Goal: Transaction & Acquisition: Obtain resource

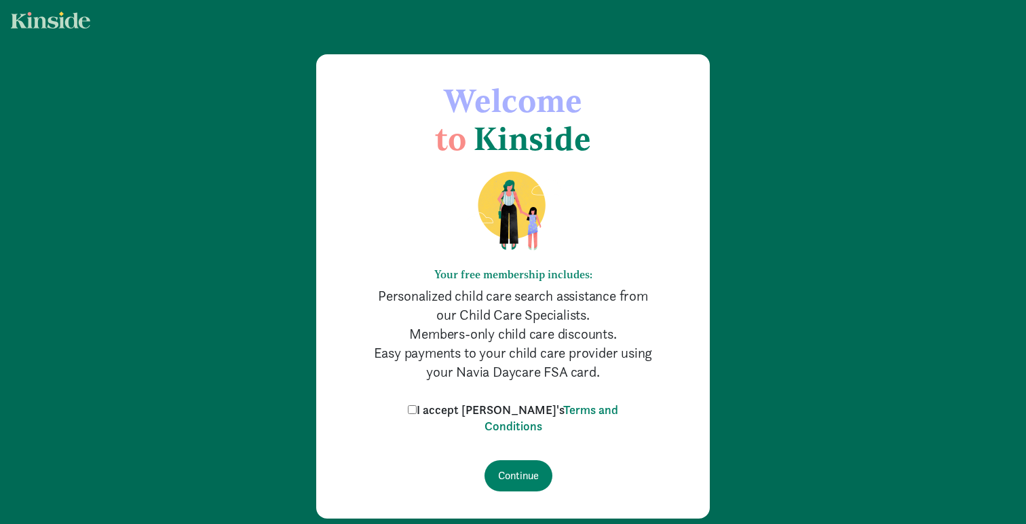
click at [417, 409] on input "I accept Kinside's Terms and Conditions" at bounding box center [412, 409] width 9 height 9
checkbox input "true"
click at [534, 476] on input "Continue" at bounding box center [519, 475] width 68 height 31
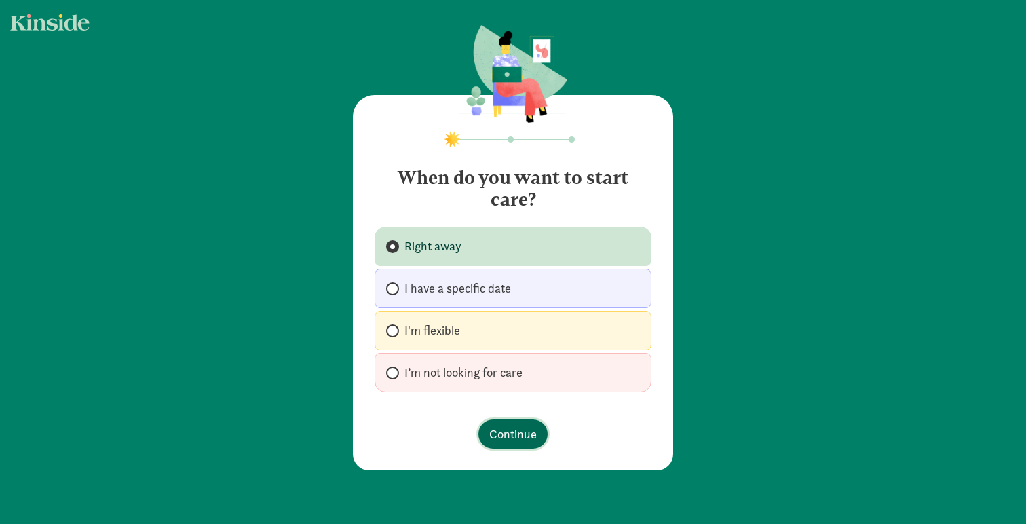
click at [525, 434] on span "Continue" at bounding box center [513, 434] width 48 height 18
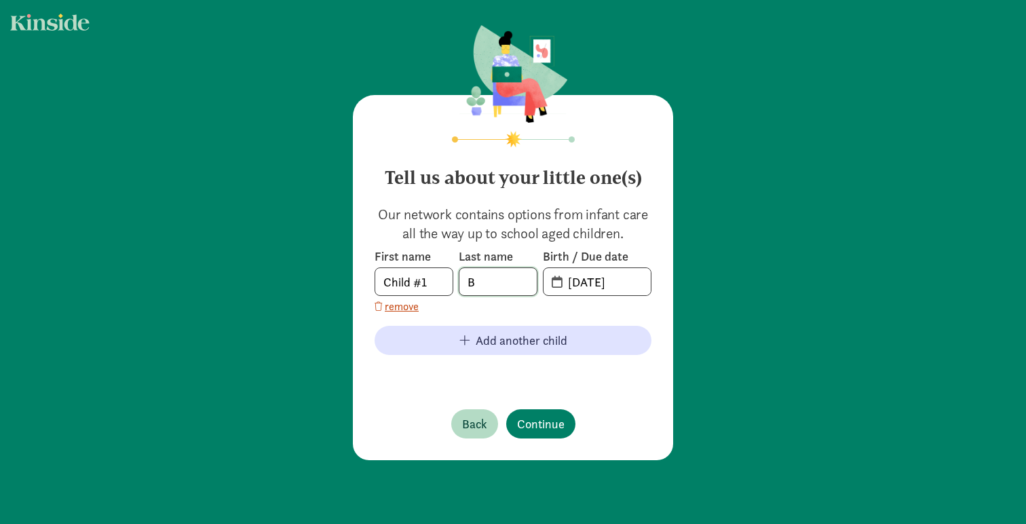
click at [497, 277] on input "B" at bounding box center [498, 281] width 77 height 27
type input "V"
click at [554, 284] on span "[DATE]" at bounding box center [597, 281] width 107 height 27
click at [584, 278] on input "20-25-0914" at bounding box center [605, 281] width 91 height 27
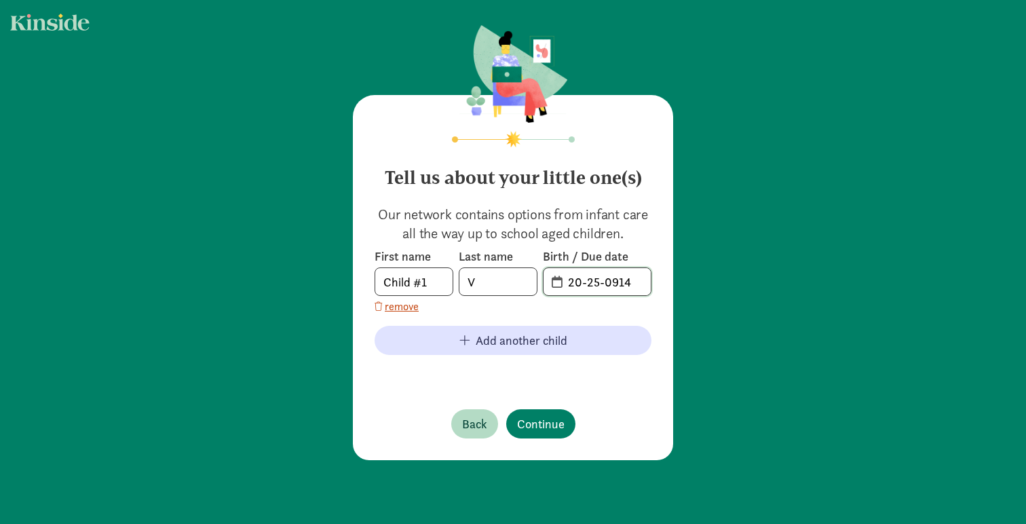
click at [584, 278] on input "20-25-0914" at bounding box center [605, 281] width 91 height 27
click at [543, 421] on div "Tell us about your little one(s) Our network contains options from infant care …" at bounding box center [513, 277] width 320 height 365
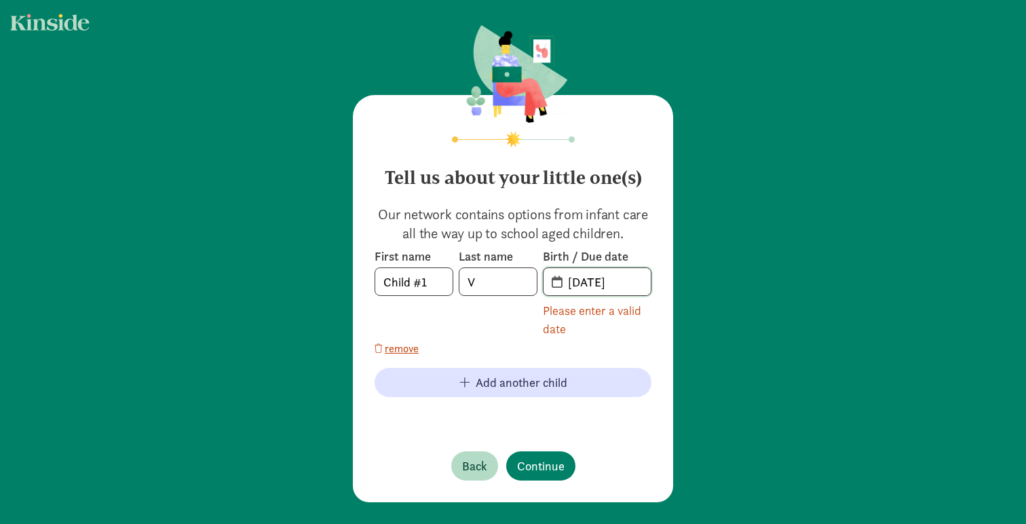
drag, startPoint x: 578, startPoint y: 286, endPoint x: 566, endPoint y: 286, distance: 11.5
click at [566, 286] on input "[DATE]" at bounding box center [605, 281] width 91 height 27
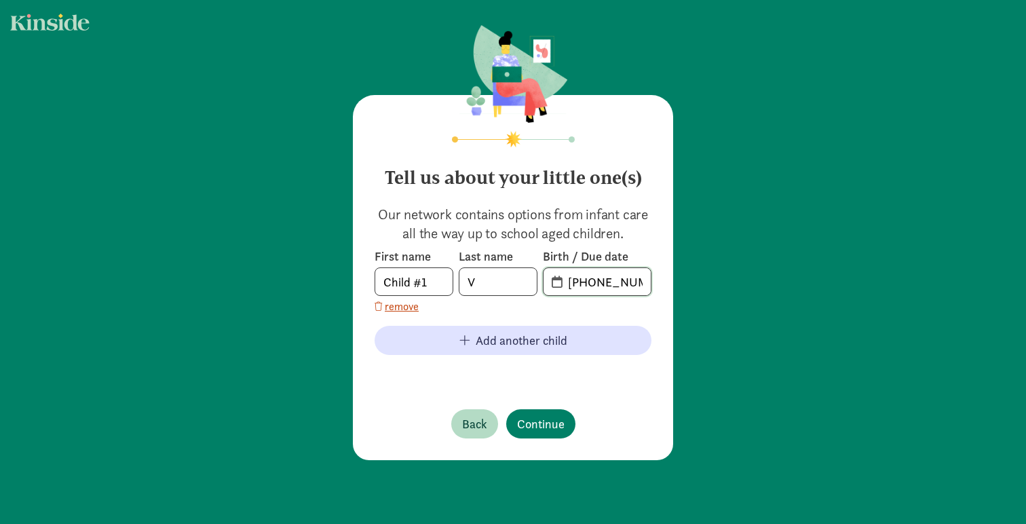
drag, startPoint x: 633, startPoint y: 280, endPoint x: 607, endPoint y: 282, distance: 26.6
click at [607, 282] on input "[PHONE_NUMBER]" at bounding box center [605, 281] width 91 height 27
click at [605, 282] on input "[PHONE_NUMBER]" at bounding box center [605, 281] width 91 height 27
type input "[DATE]"
click at [551, 424] on span "Continue" at bounding box center [541, 424] width 48 height 18
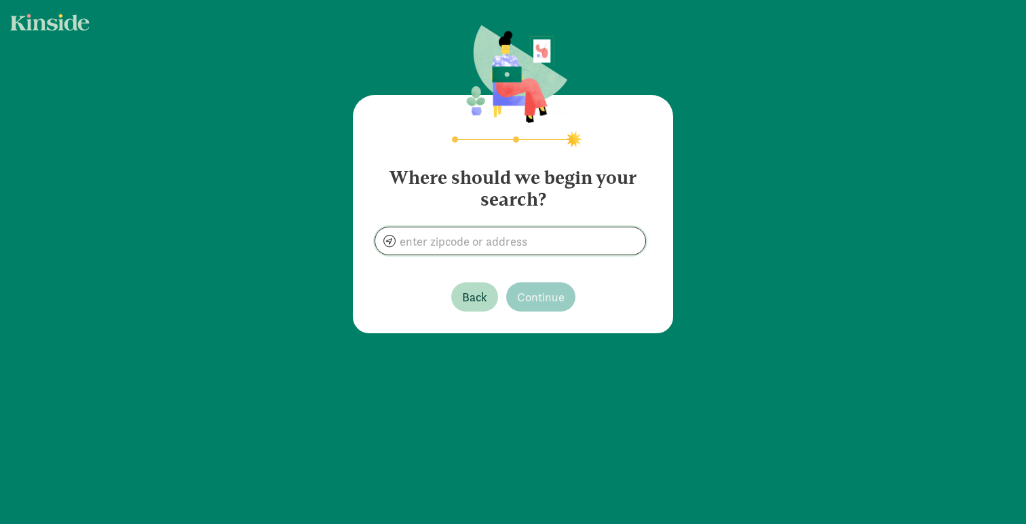
click at [507, 240] on input at bounding box center [510, 240] width 270 height 27
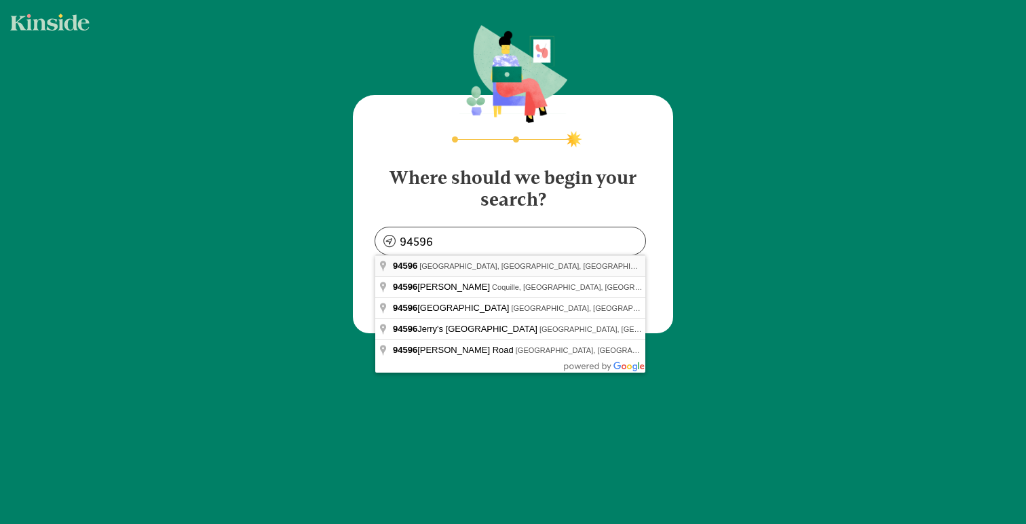
type input "[GEOGRAPHIC_DATA], [GEOGRAPHIC_DATA]"
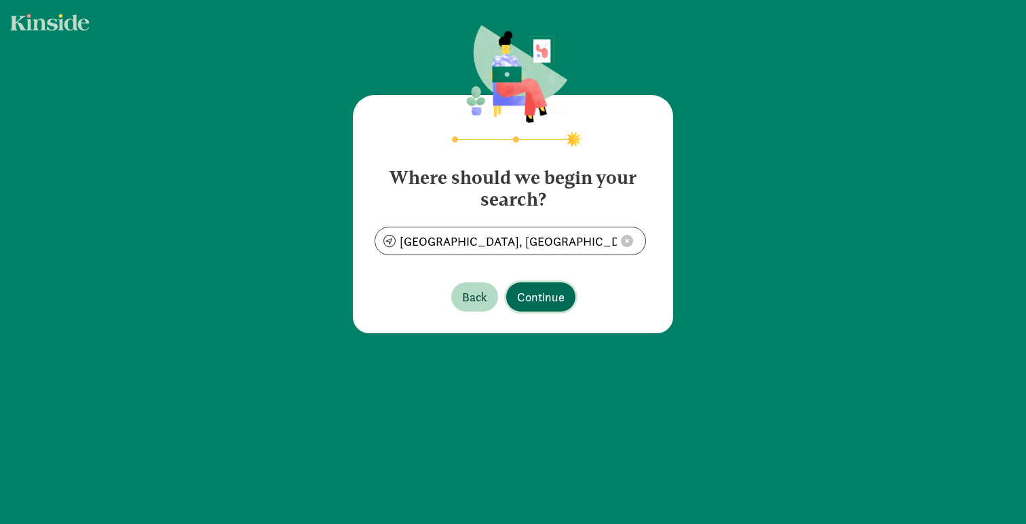
click at [544, 295] on span "Continue" at bounding box center [541, 297] width 48 height 18
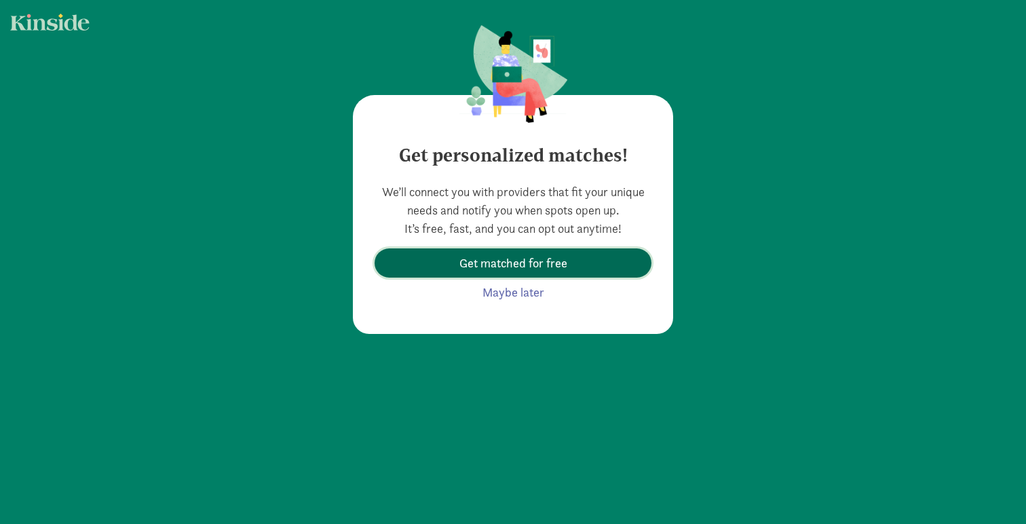
click at [560, 263] on span "Get matched for free" at bounding box center [514, 263] width 108 height 18
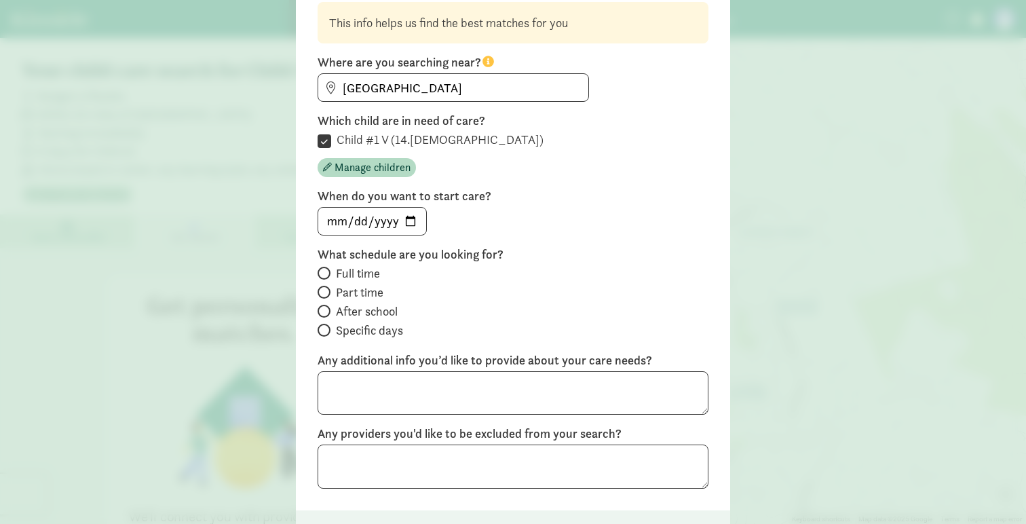
scroll to position [147, 0]
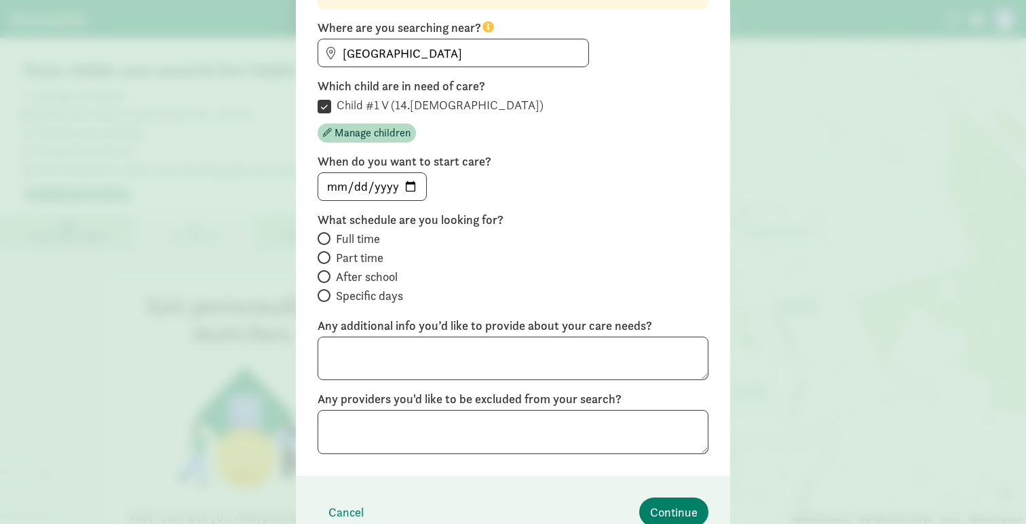
click at [329, 240] on span at bounding box center [324, 238] width 13 height 13
click at [327, 240] on input "Full time" at bounding box center [322, 238] width 9 height 9
radio input "true"
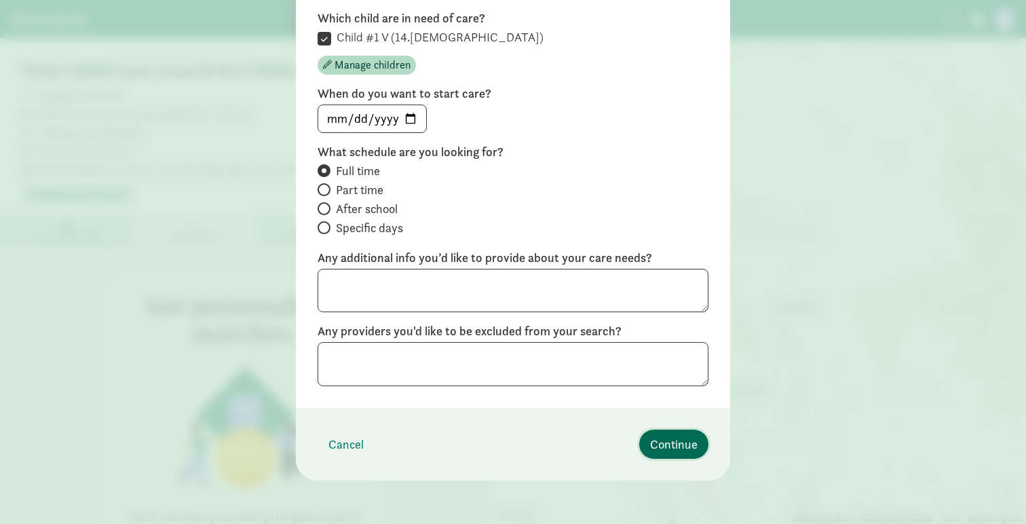
click at [677, 439] on span "Continue" at bounding box center [674, 444] width 48 height 18
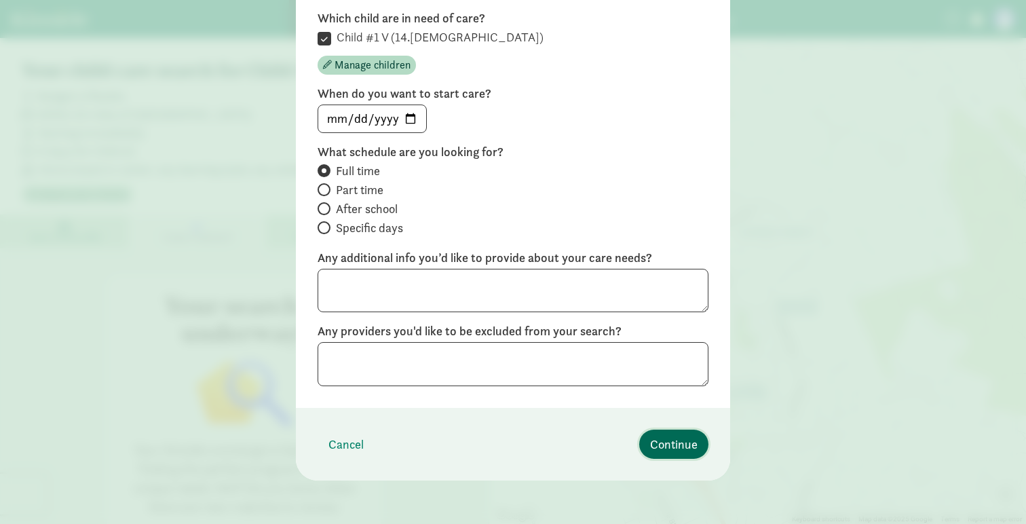
scroll to position [32, 0]
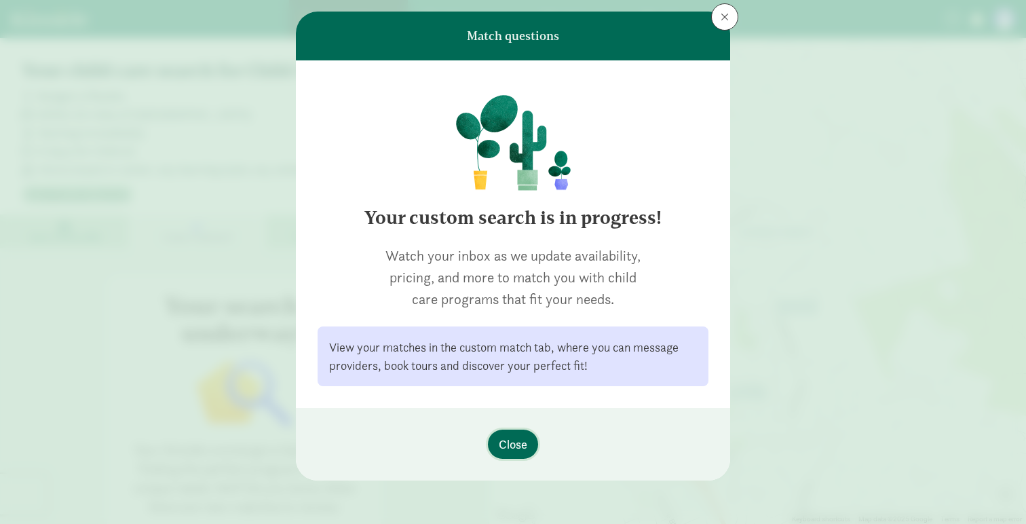
click at [520, 440] on span "Close" at bounding box center [513, 444] width 29 height 18
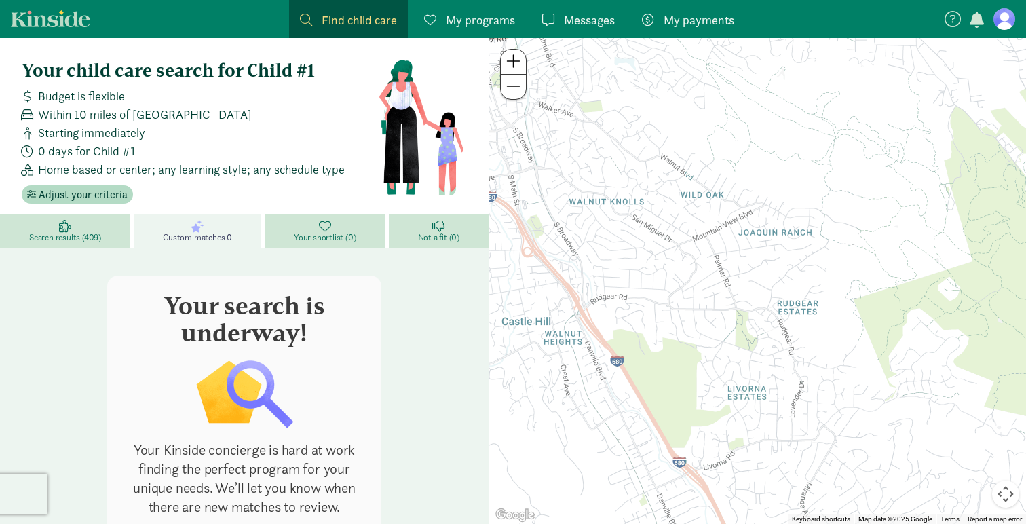
scroll to position [100, 0]
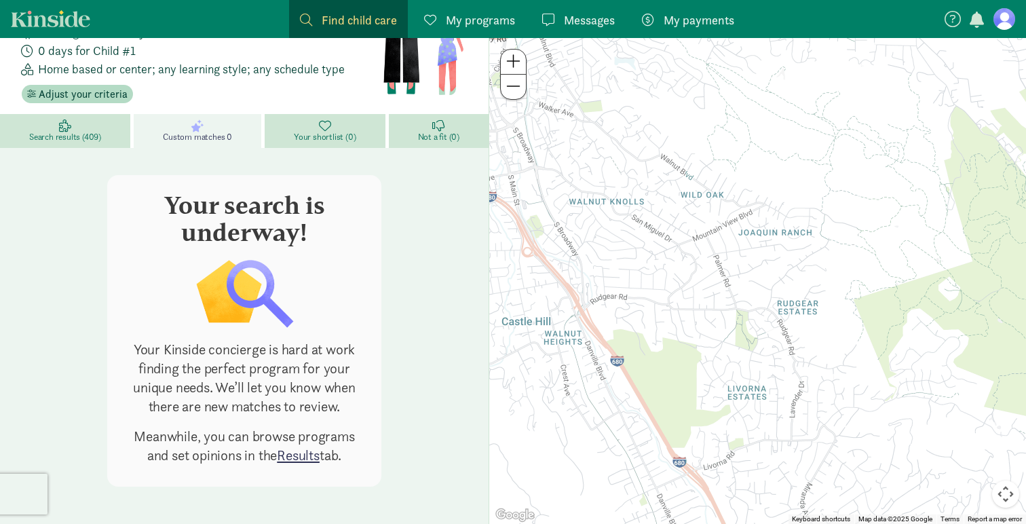
click at [306, 456] on link "Results" at bounding box center [298, 455] width 43 height 18
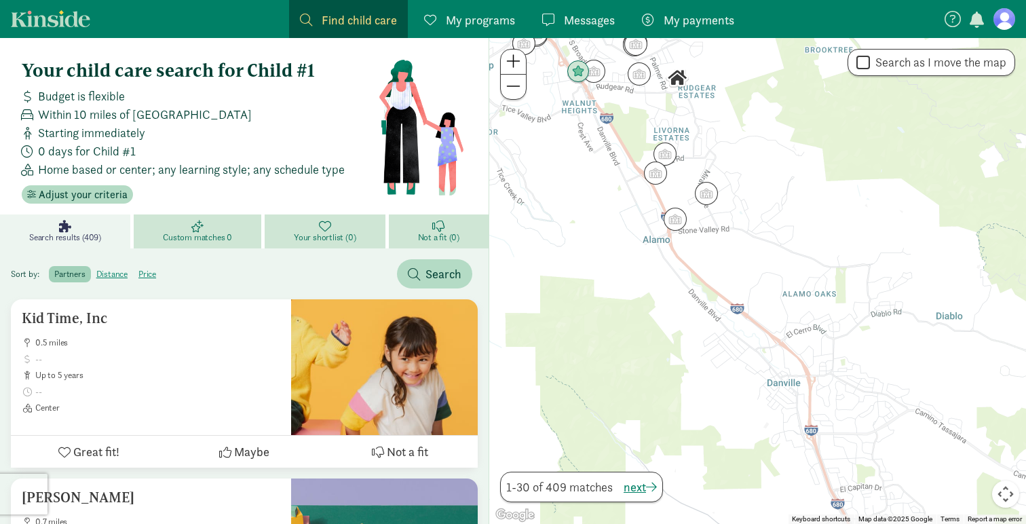
drag, startPoint x: 851, startPoint y: 354, endPoint x: 747, endPoint y: 173, distance: 208.0
click at [747, 173] on div at bounding box center [757, 281] width 537 height 486
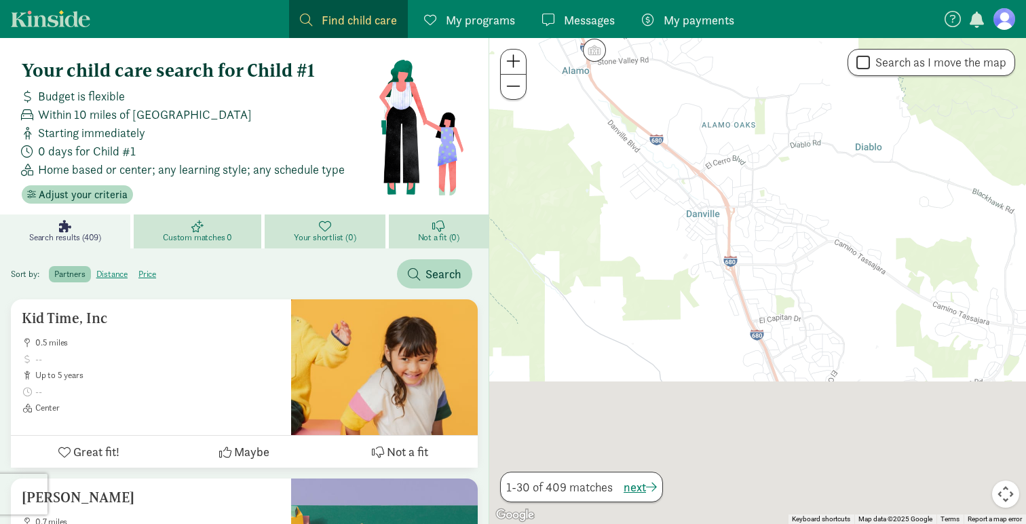
drag, startPoint x: 837, startPoint y: 286, endPoint x: 750, endPoint y: 103, distance: 202.2
click at [750, 103] on div at bounding box center [757, 281] width 537 height 486
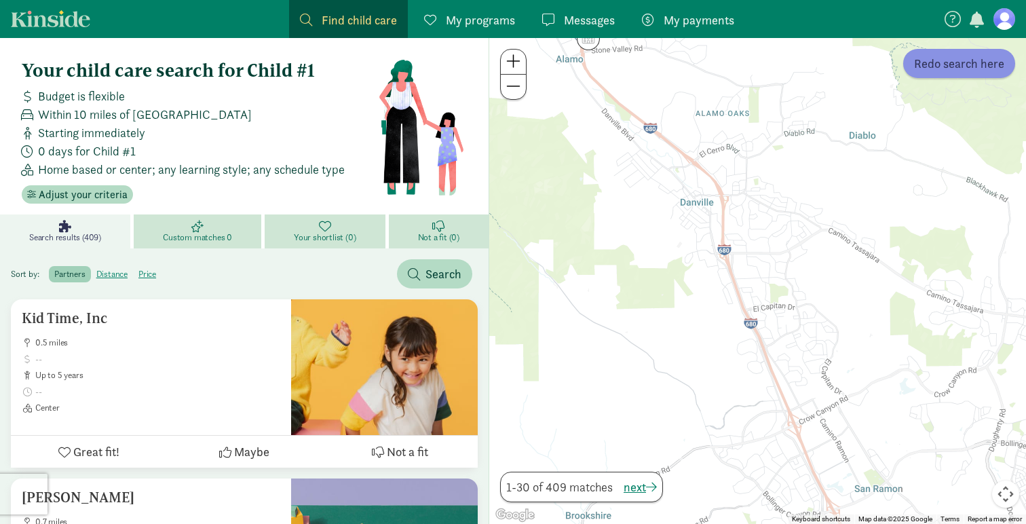
click at [950, 60] on span "Redo search here" at bounding box center [959, 63] width 90 height 18
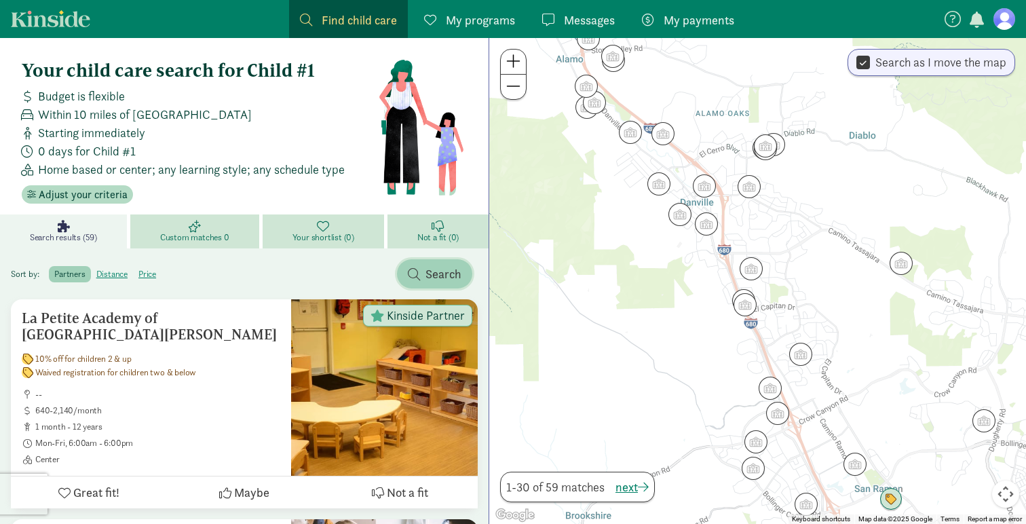
click at [429, 276] on span "Search" at bounding box center [444, 274] width 36 height 18
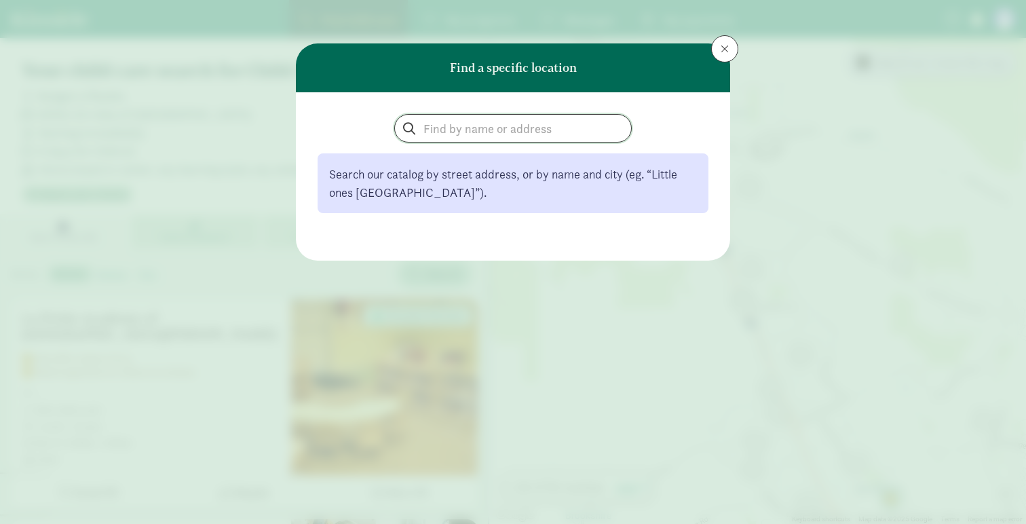
click at [456, 121] on input "search" at bounding box center [513, 128] width 236 height 27
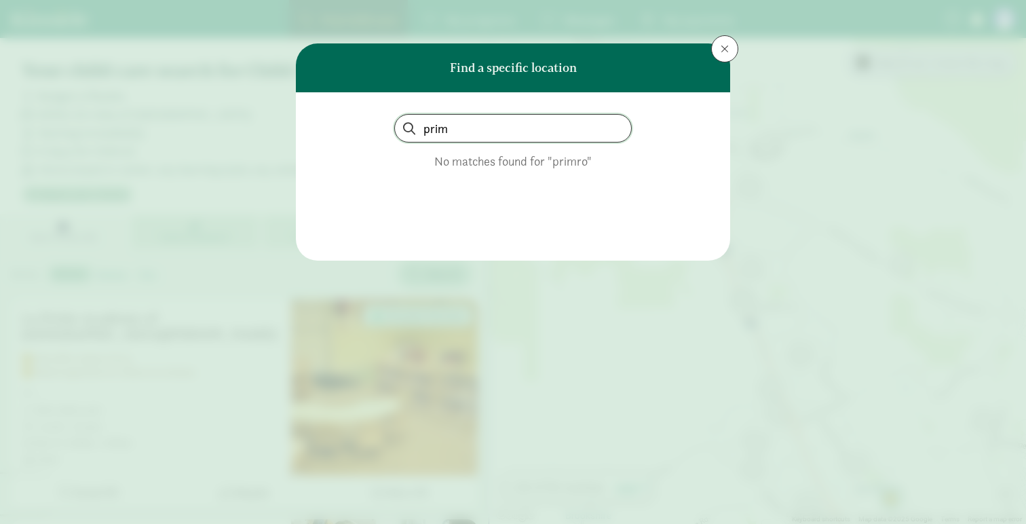
type input "prim"
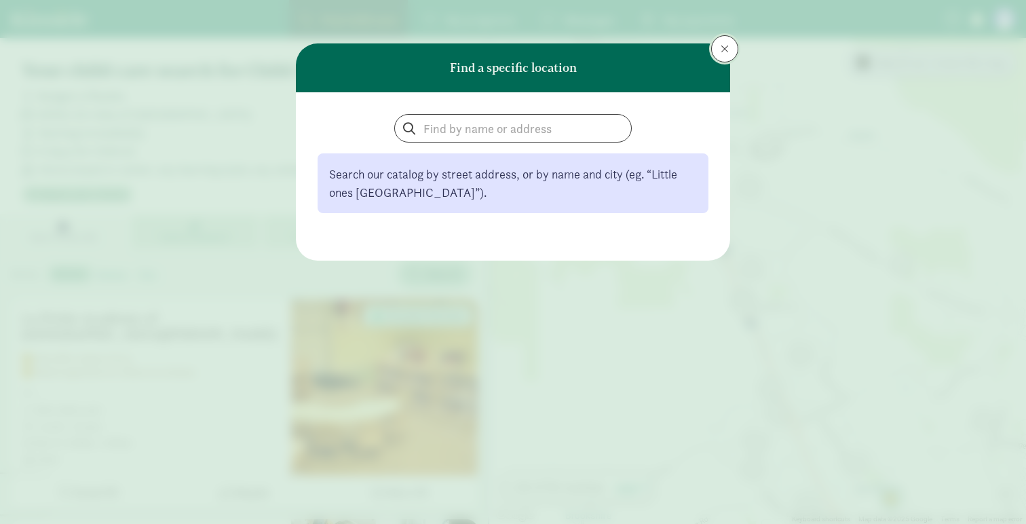
click at [724, 54] on span at bounding box center [725, 48] width 8 height 11
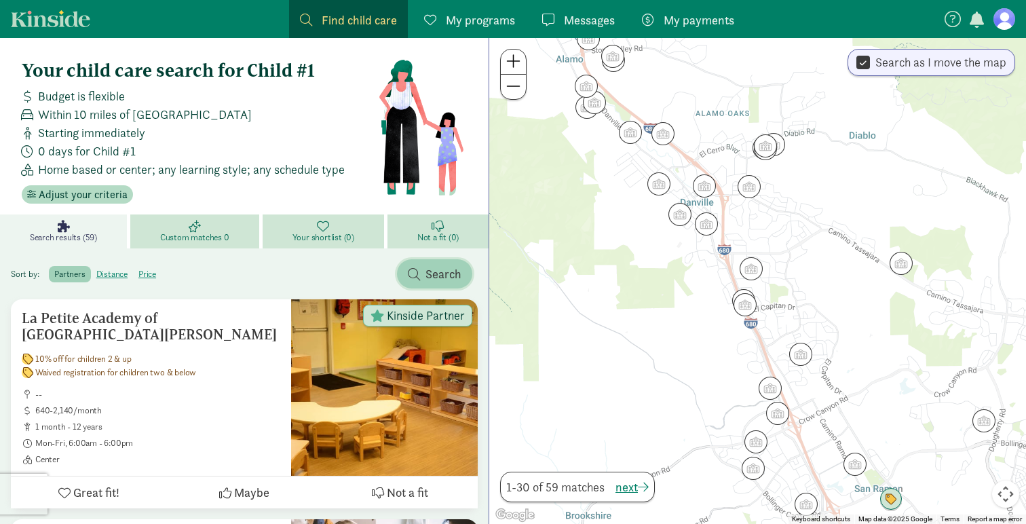
click at [440, 265] on span "Search" at bounding box center [444, 274] width 36 height 18
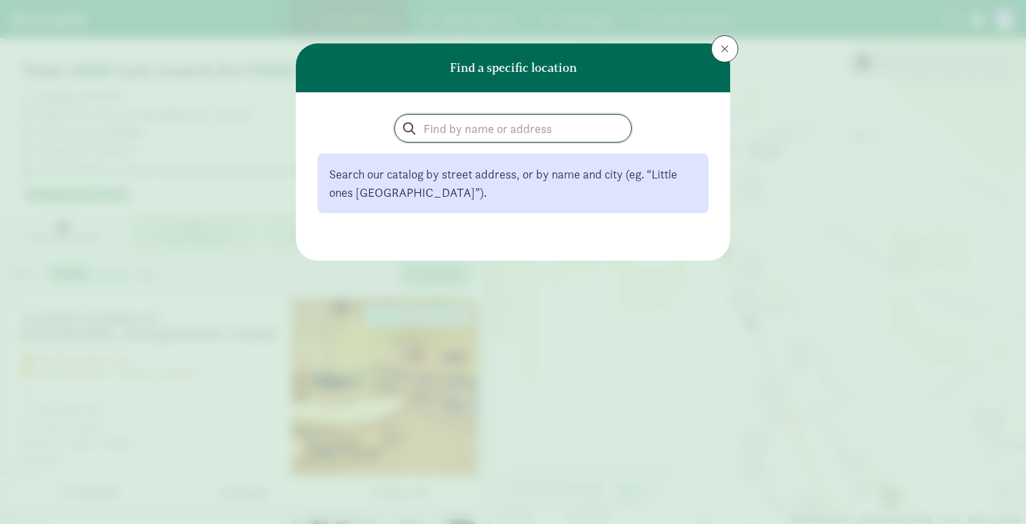
click at [432, 137] on input "search" at bounding box center [513, 128] width 236 height 27
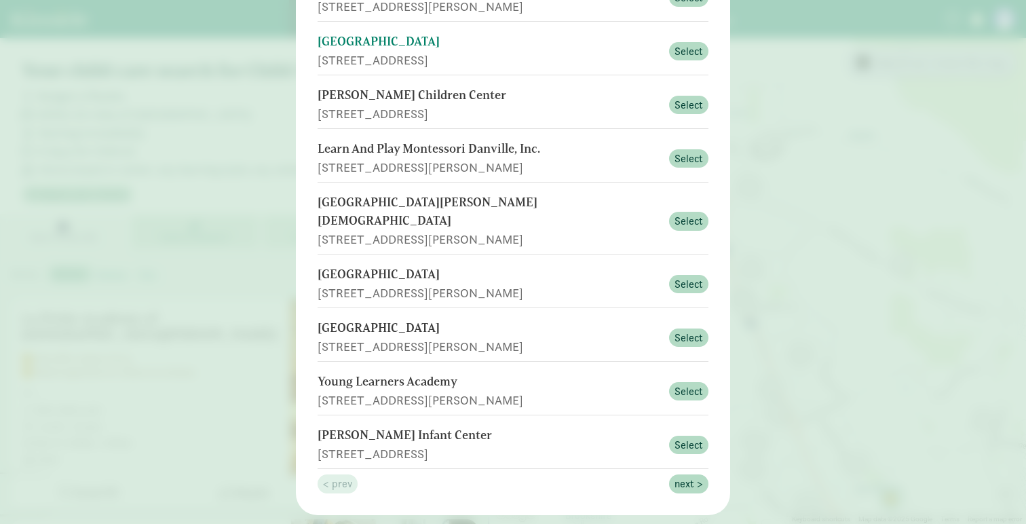
scroll to position [249, 0]
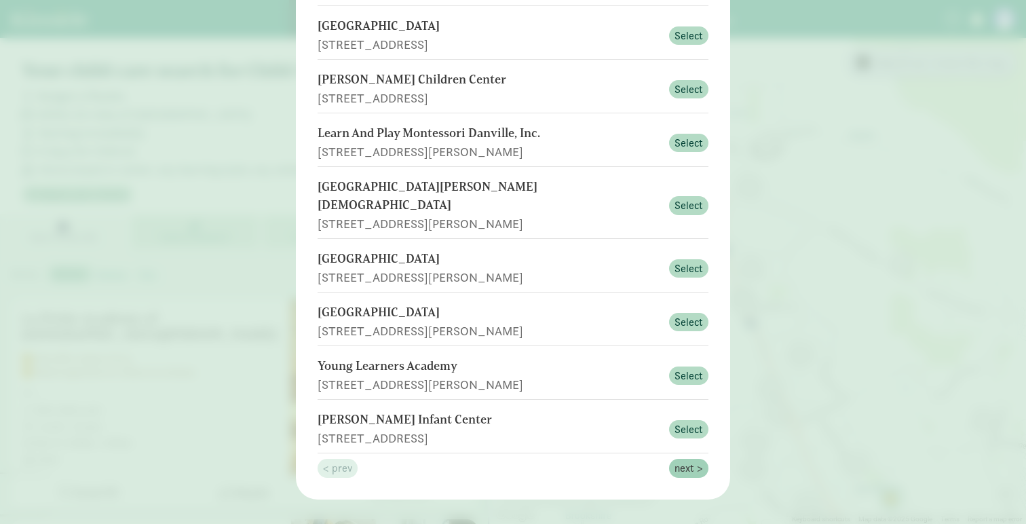
type input "danville, [GEOGRAPHIC_DATA]"
click at [690, 460] on span "next >" at bounding box center [689, 468] width 29 height 16
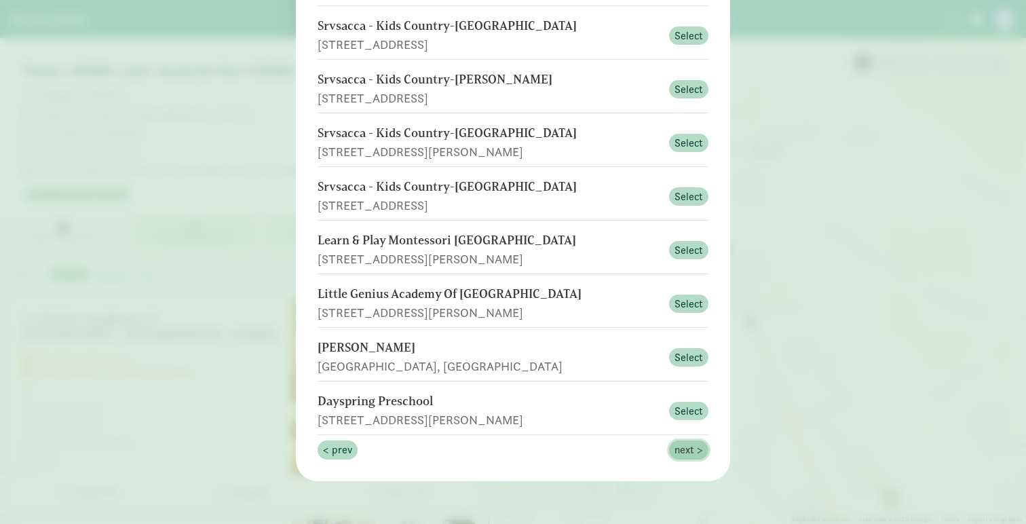
click at [693, 451] on span "next >" at bounding box center [689, 450] width 29 height 16
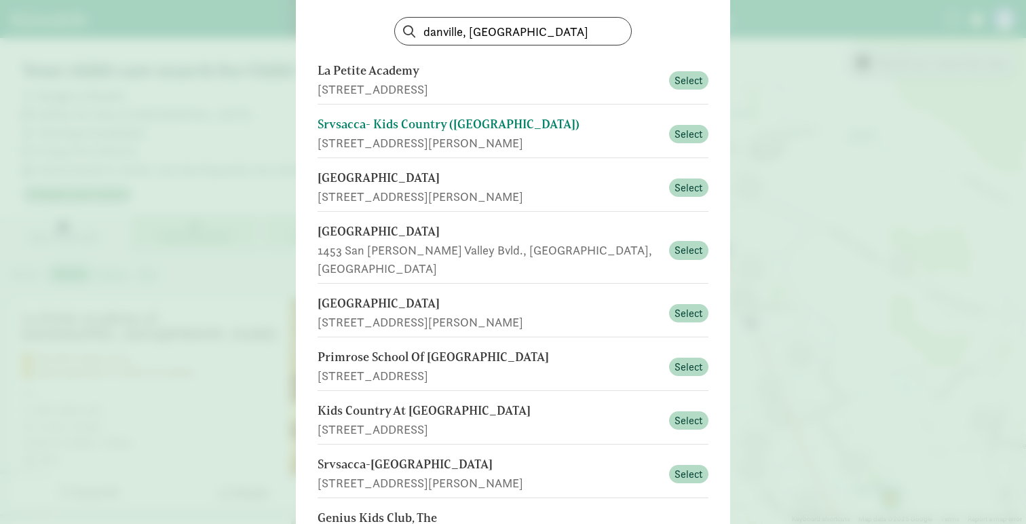
scroll to position [98, 0]
click at [695, 358] on span "Select" at bounding box center [689, 366] width 29 height 16
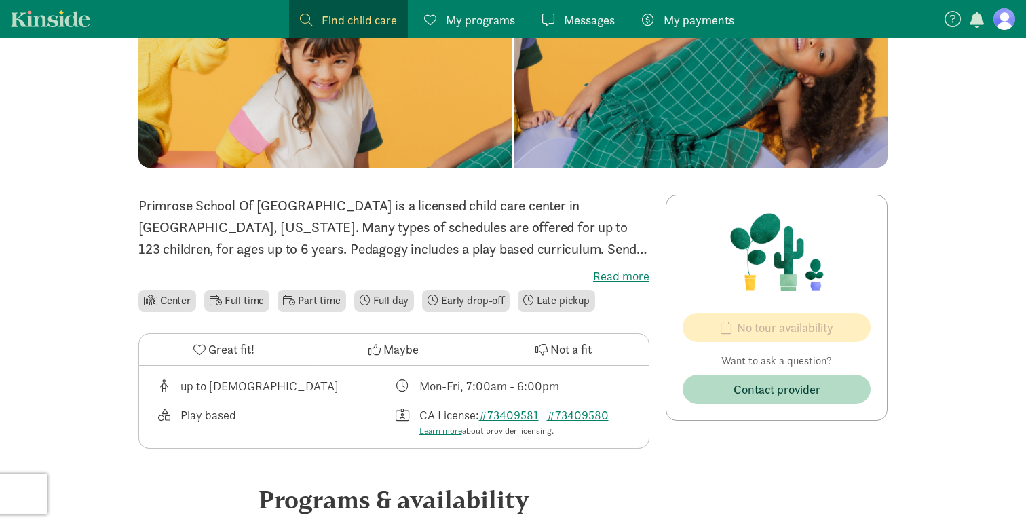
scroll to position [114, 0]
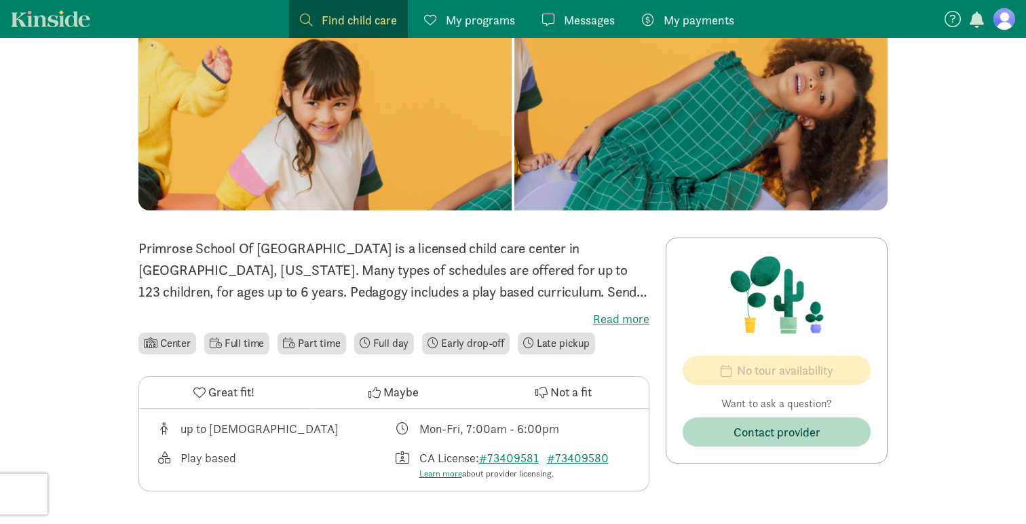
click at [635, 318] on label "Read more" at bounding box center [393, 319] width 511 height 16
click at [0, 0] on input "Read more" at bounding box center [0, 0] width 0 height 0
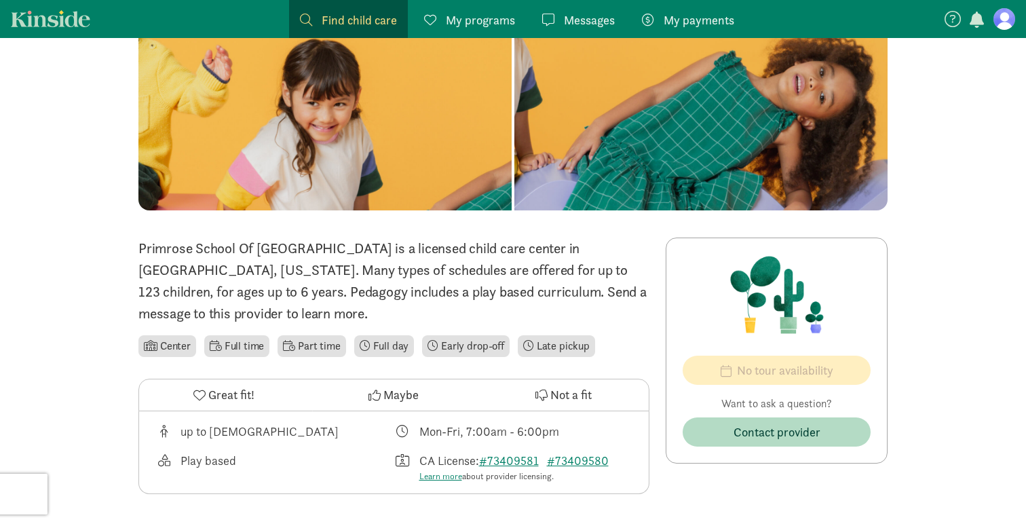
click at [606, 269] on p "Primrose School Of [GEOGRAPHIC_DATA] is a licensed child care center in [GEOGRA…" at bounding box center [393, 281] width 511 height 87
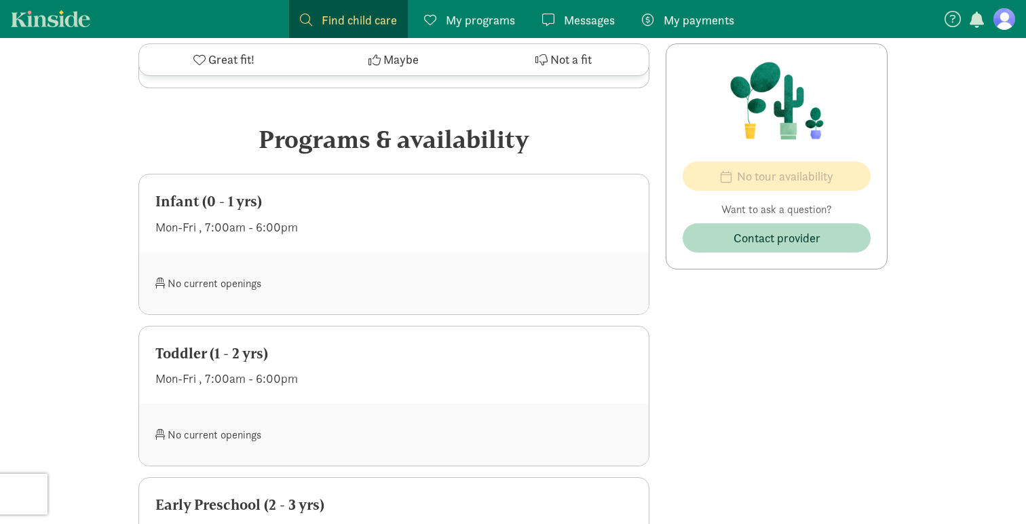
scroll to position [452, 0]
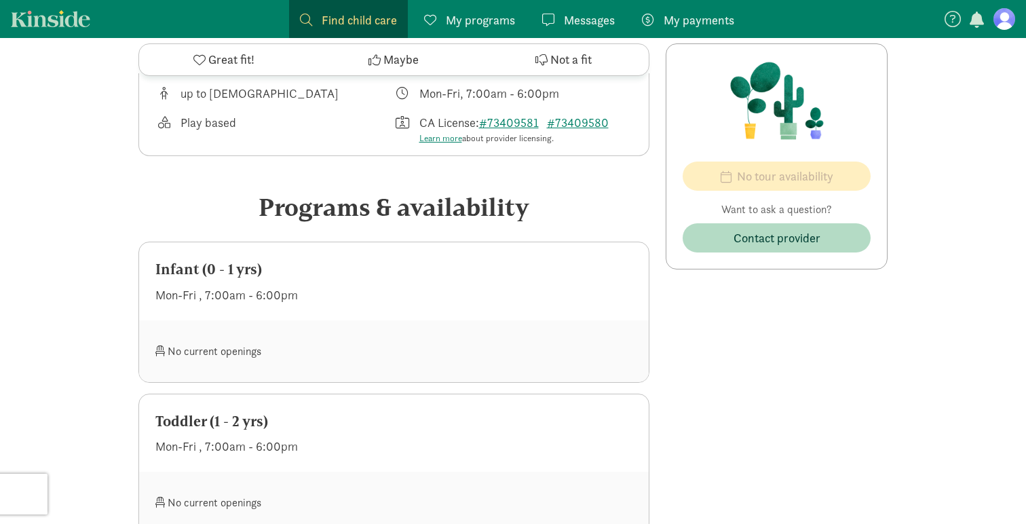
click at [431, 284] on div "Infant (0 - 1 yrs) Mon-Fri , 7:00am - 6:00pm" at bounding box center [394, 281] width 510 height 78
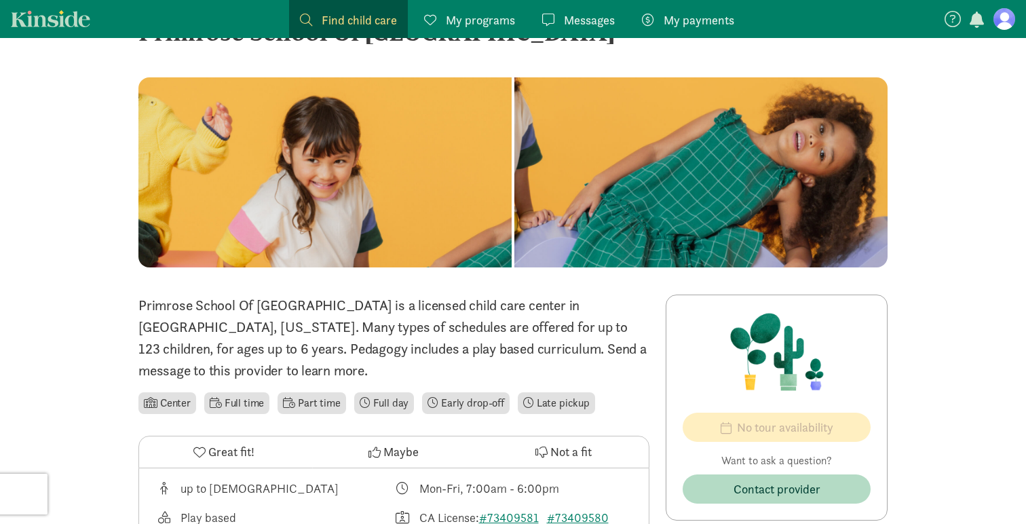
scroll to position [0, 0]
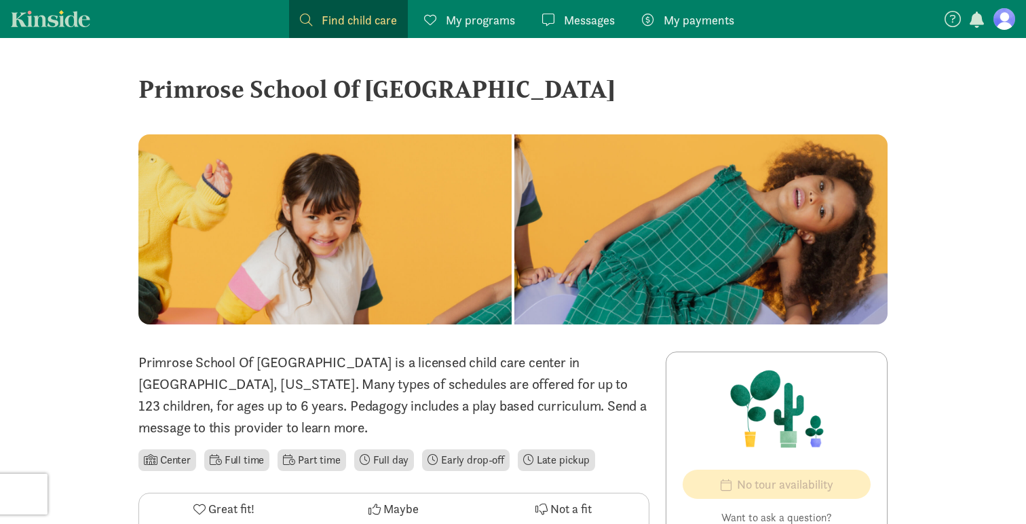
click at [487, 21] on span "My programs" at bounding box center [480, 20] width 69 height 18
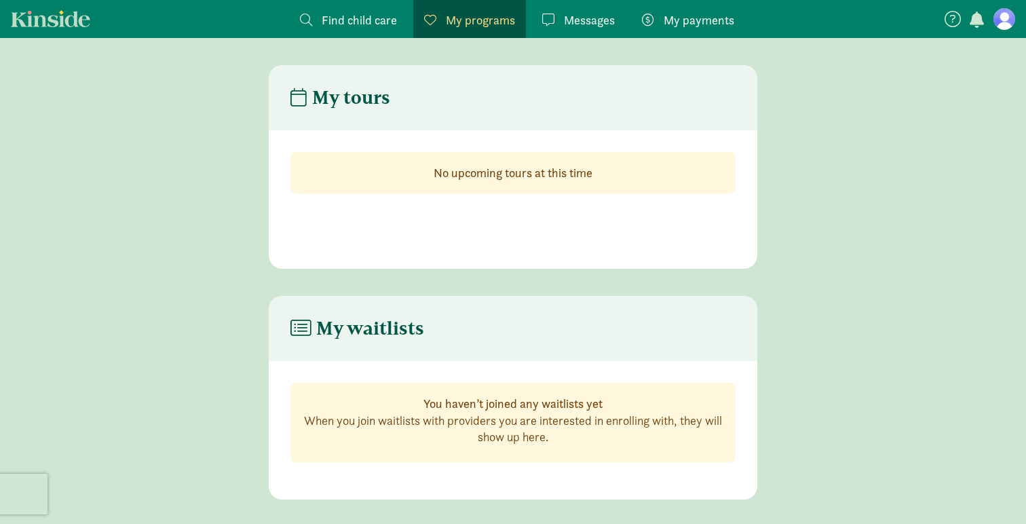
click at [60, 28] on nav "Find child care Find My programs Programs Messages Messages My payments Pay" at bounding box center [513, 19] width 1026 height 38
click at [55, 22] on link "Kinside" at bounding box center [50, 18] width 79 height 17
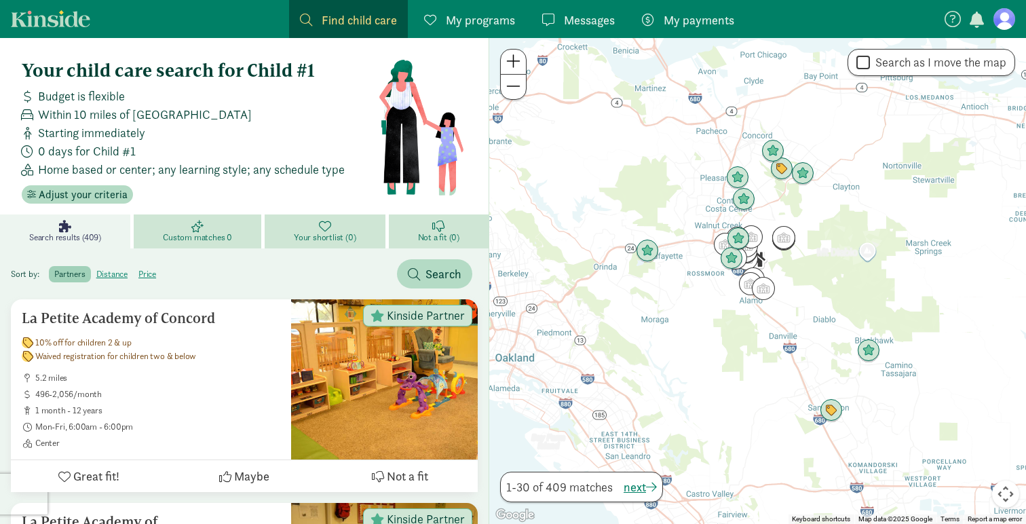
click at [346, 10] on link "Find child care Find" at bounding box center [348, 19] width 119 height 38
click at [489, 30] on link "My programs Programs" at bounding box center [469, 19] width 113 height 38
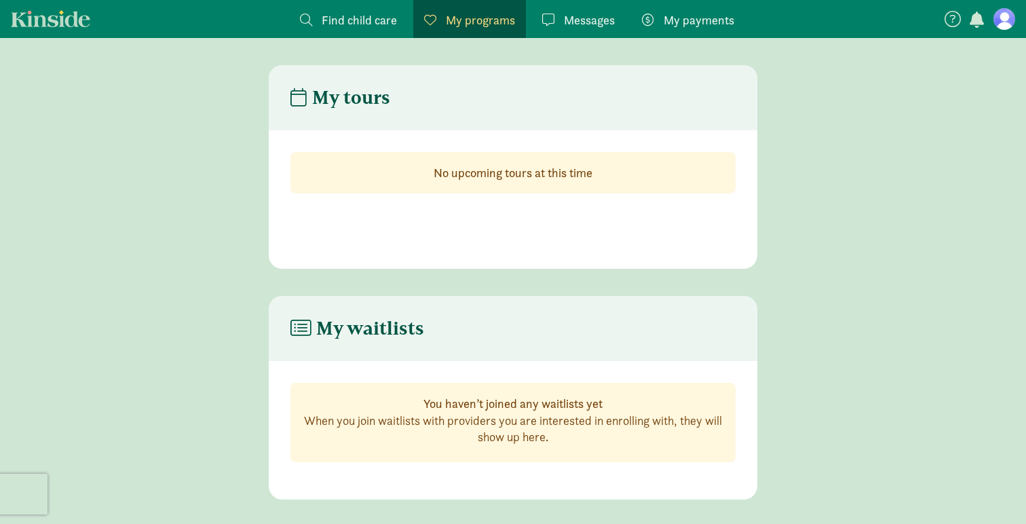
click at [583, 15] on span "Messages" at bounding box center [589, 20] width 51 height 18
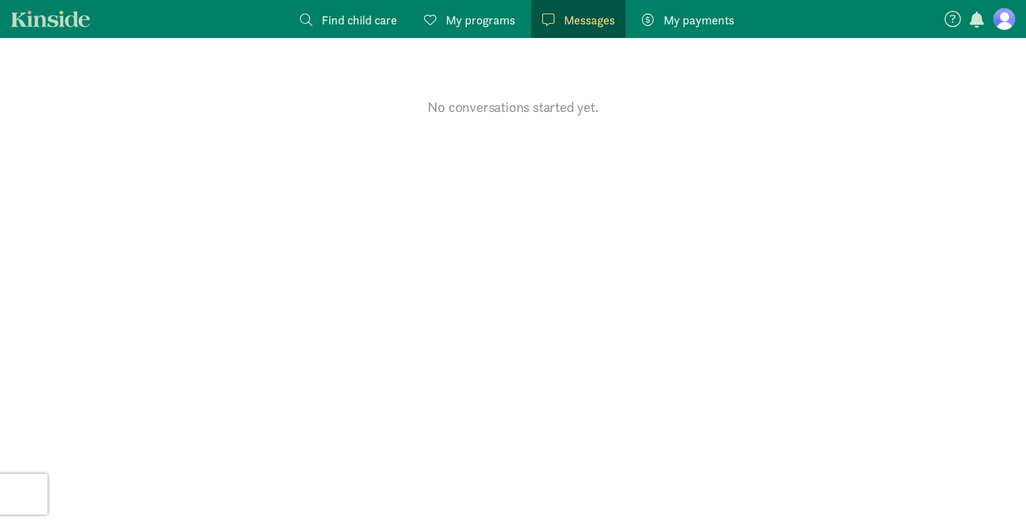
click at [669, 20] on span "My payments" at bounding box center [699, 20] width 71 height 18
